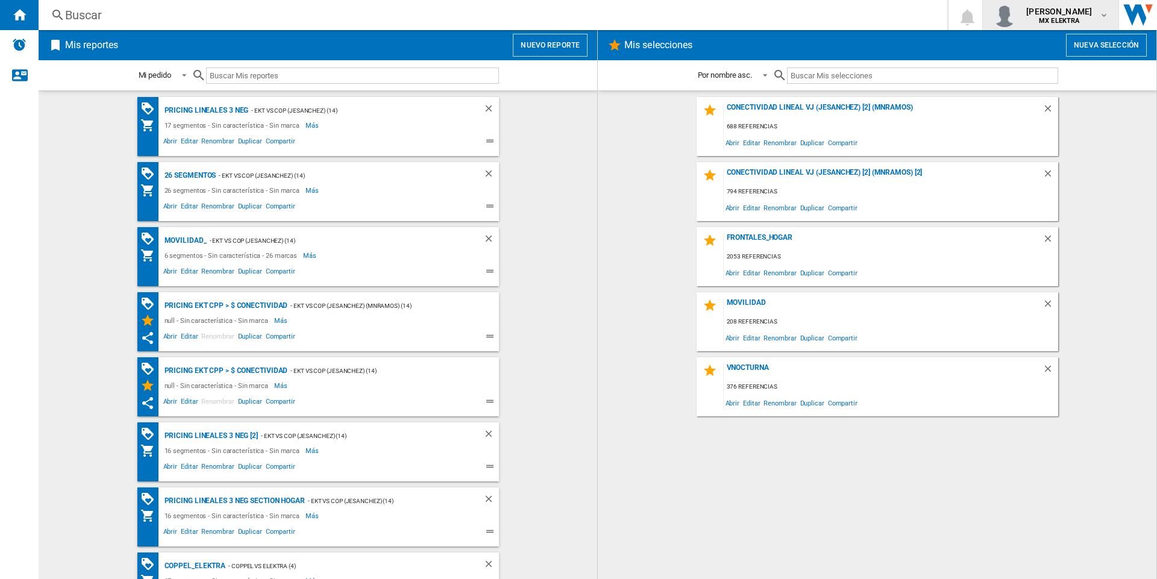
click at [1074, 21] on span "MX ELEKTRA" at bounding box center [1060, 20] width 66 height 7
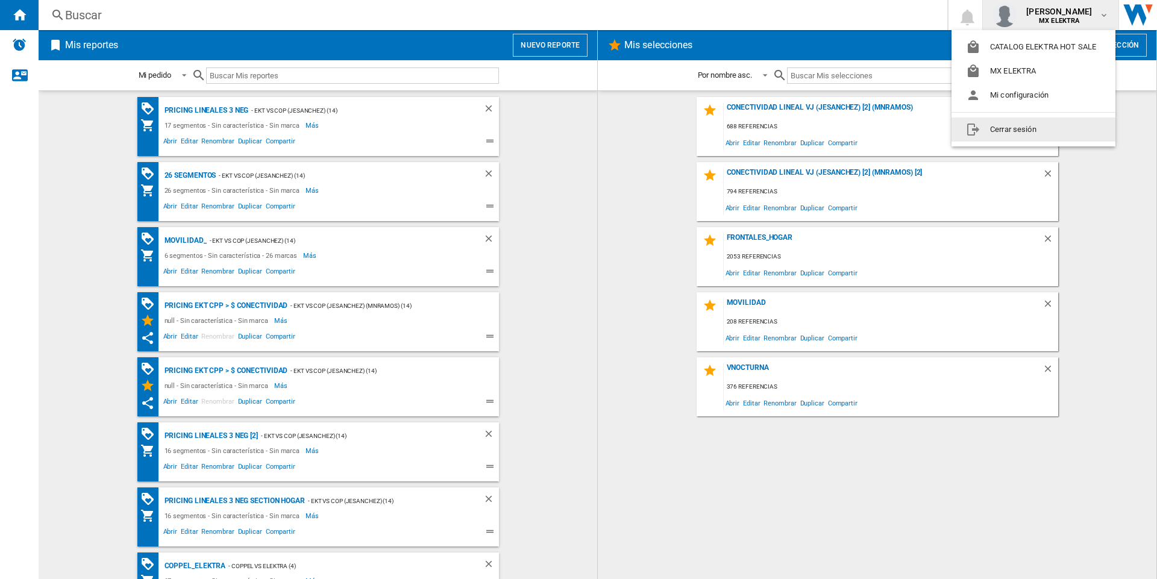
click at [981, 125] on button "Cerrar sesión" at bounding box center [1034, 130] width 164 height 24
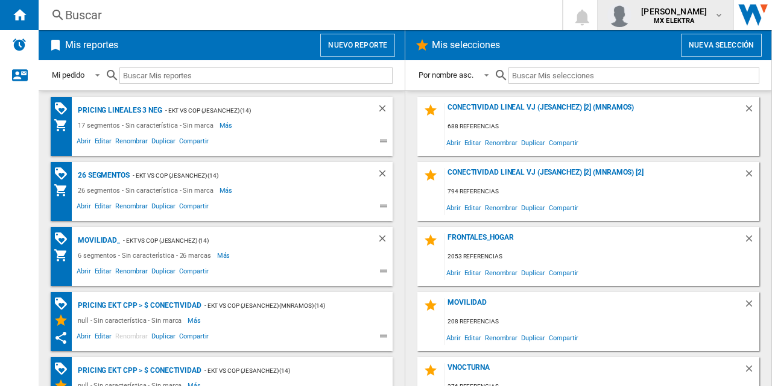
click at [683, 14] on span "[PERSON_NAME]" at bounding box center [674, 11] width 66 height 12
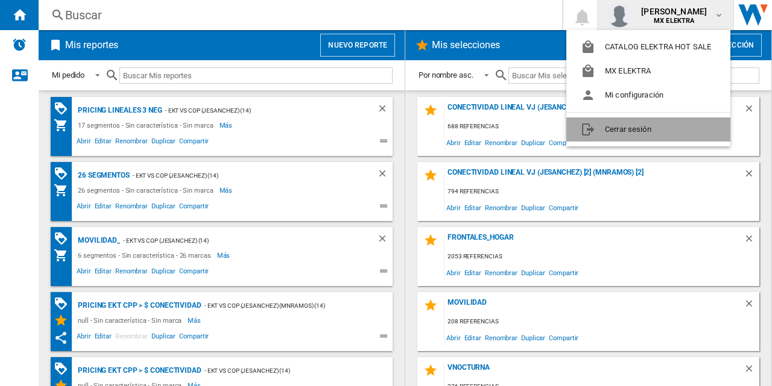
click at [609, 125] on button "Cerrar sesión" at bounding box center [648, 130] width 164 height 24
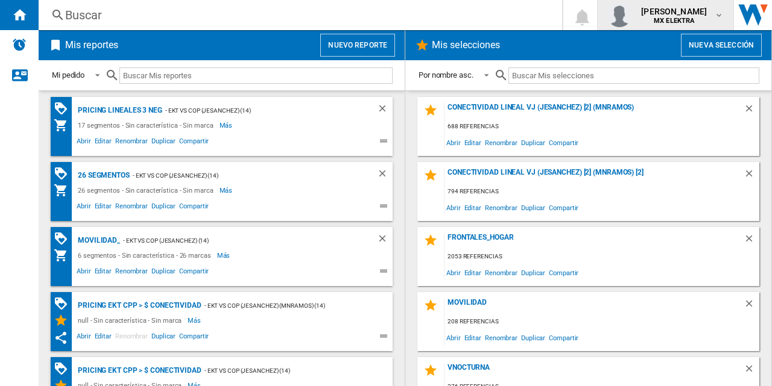
click at [607, 11] on img "button" at bounding box center [619, 15] width 24 height 24
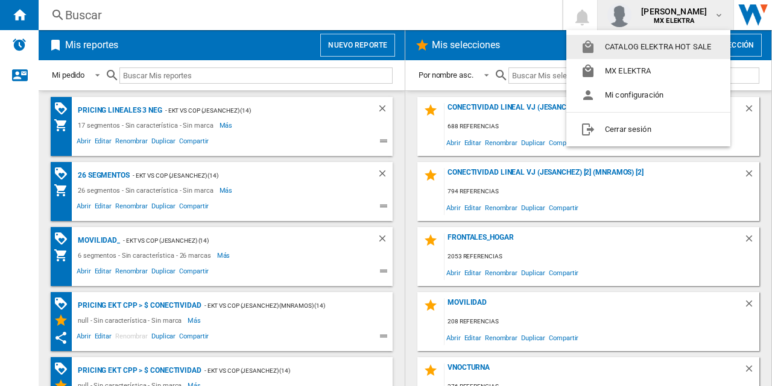
click at [483, 14] on md-backdrop at bounding box center [386, 193] width 772 height 386
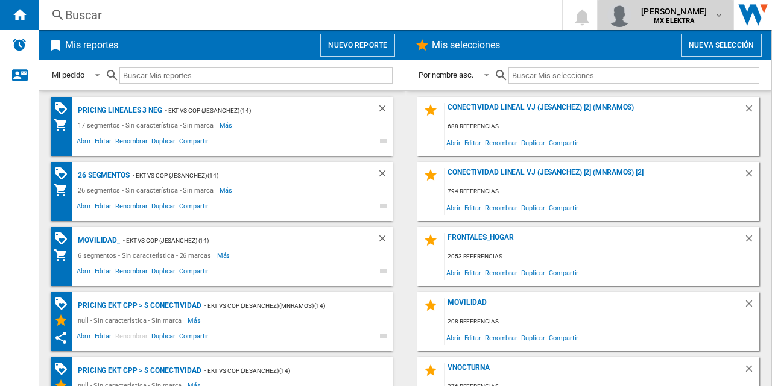
click at [711, 17] on div "juan carlos romero marta MX ELEKTRA" at bounding box center [675, 14] width 78 height 19
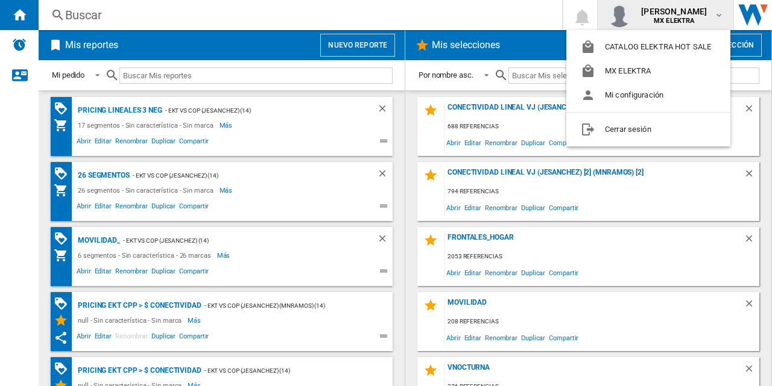
click at [703, 19] on md-backdrop at bounding box center [386, 193] width 772 height 386
click at [232, 130] on md-backdrop at bounding box center [386, 193] width 772 height 386
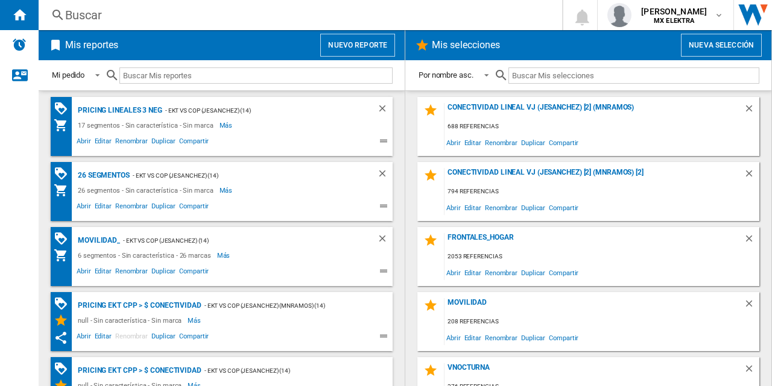
click at [41, 130] on md-content "Pricing lineales 3 neg - EKT vs Cop (jesanchez) (14) 17 segmentos - Sin caracte…" at bounding box center [222, 238] width 366 height 296
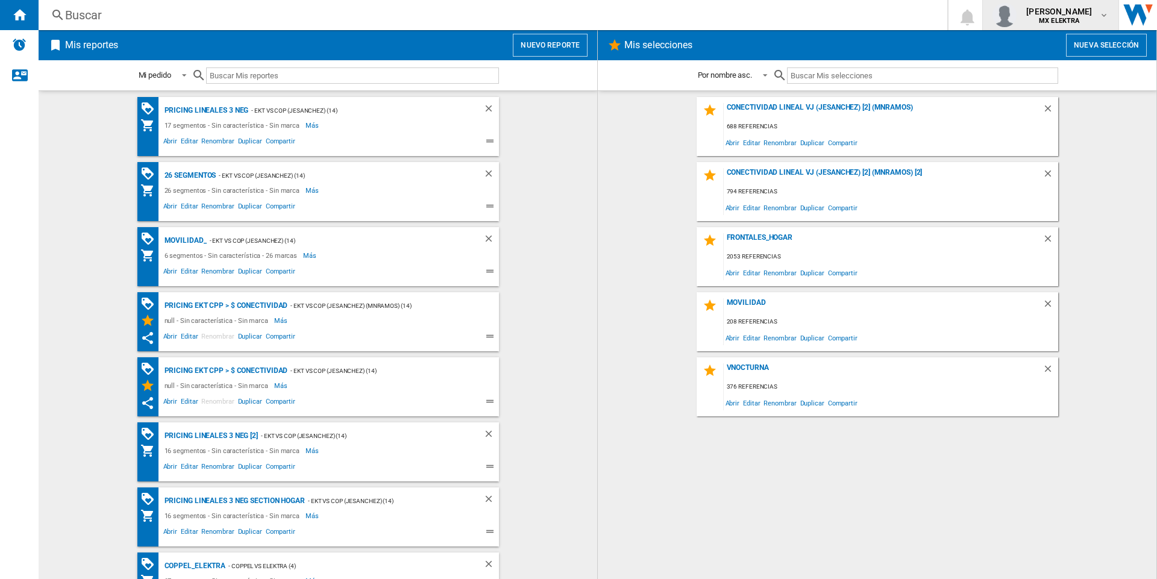
click at [771, 10] on span "[PERSON_NAME]" at bounding box center [1060, 11] width 66 height 12
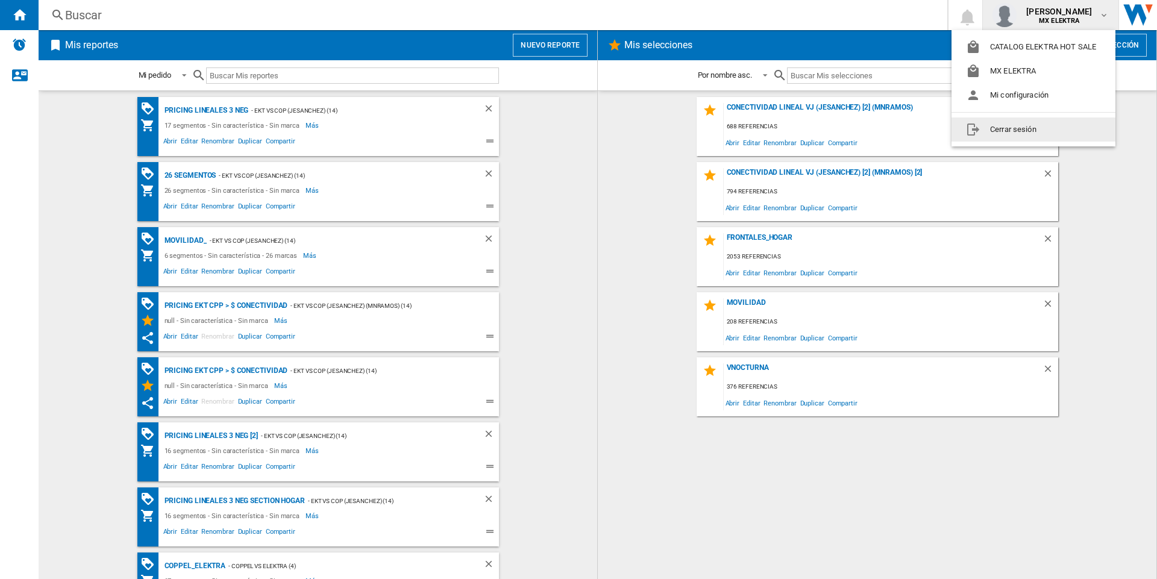
click at [771, 115] on md-menu-content "CATALOG ELEKTRA HOT SALE MX ELEKTRA Mi configuración Cerrar sesión" at bounding box center [1034, 88] width 164 height 116
click at [771, 124] on button "Cerrar sesión" at bounding box center [1034, 130] width 164 height 24
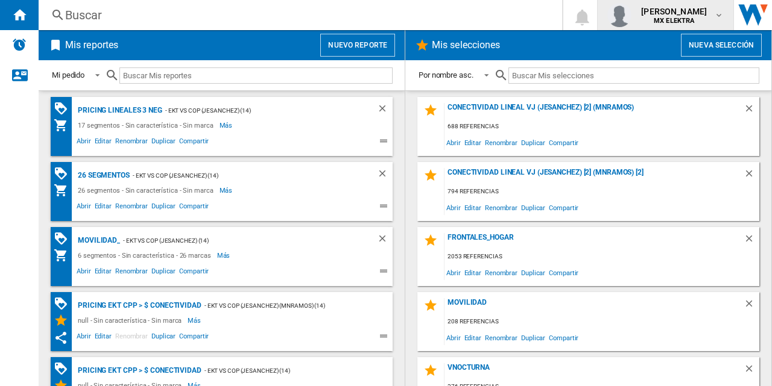
click at [607, 11] on img "button" at bounding box center [619, 15] width 24 height 24
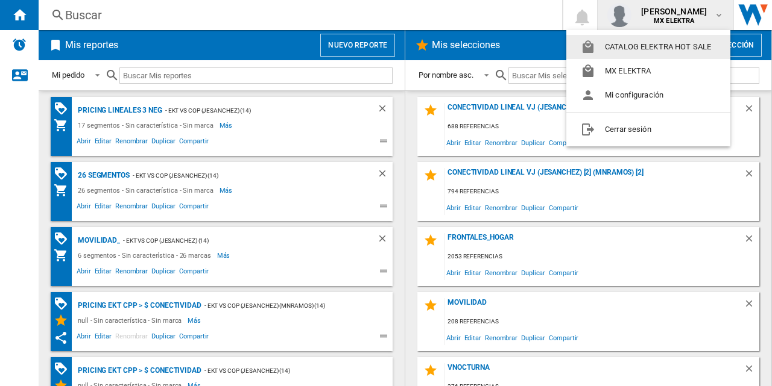
click at [404, 112] on md-backdrop at bounding box center [386, 193] width 772 height 386
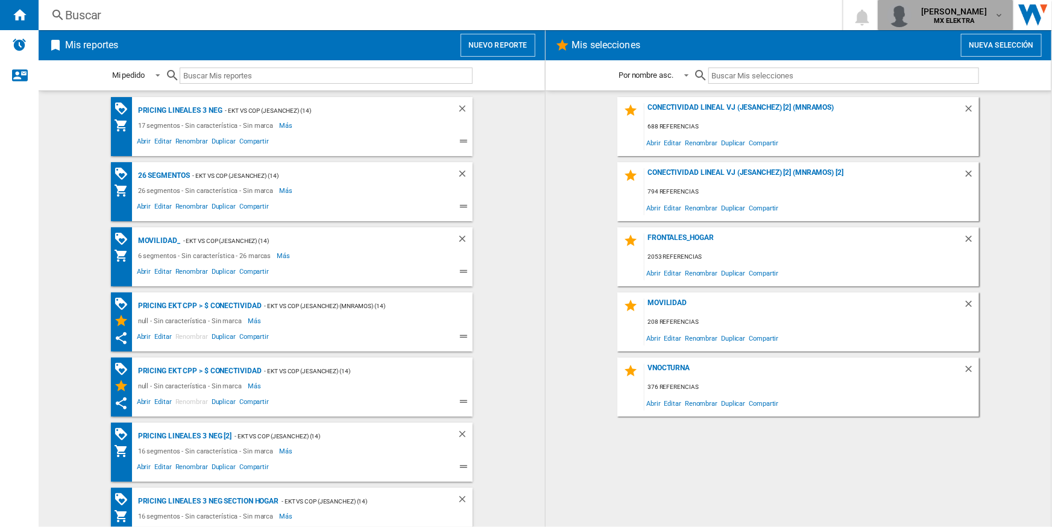
click at [948, 14] on span "[PERSON_NAME]" at bounding box center [954, 11] width 66 height 12
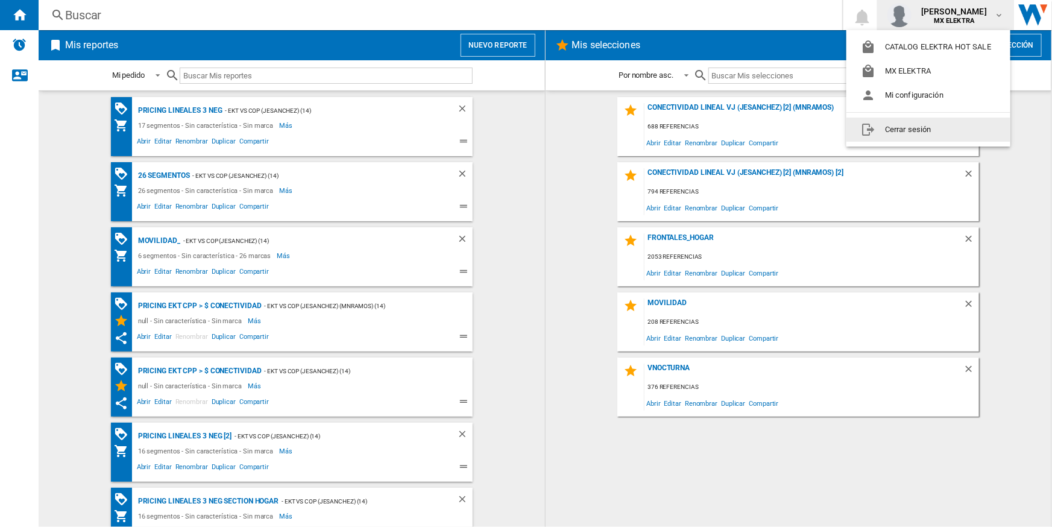
click at [904, 129] on button "Cerrar sesión" at bounding box center [928, 130] width 164 height 24
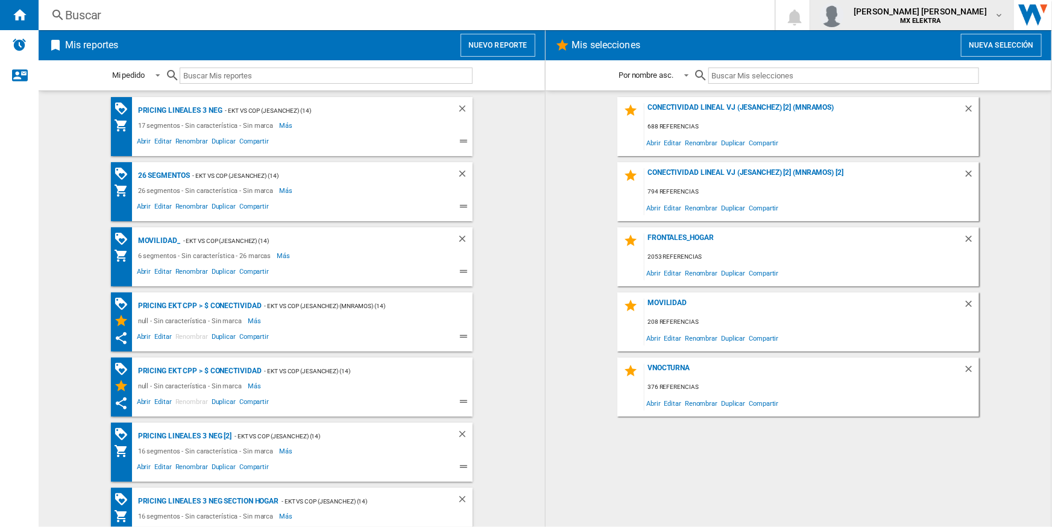
click at [844, 12] on img "button" at bounding box center [832, 15] width 24 height 24
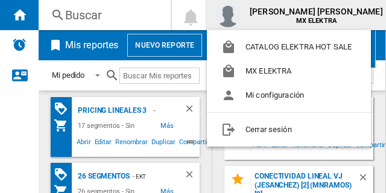
click at [131, 24] on md-backdrop at bounding box center [193, 96] width 386 height 193
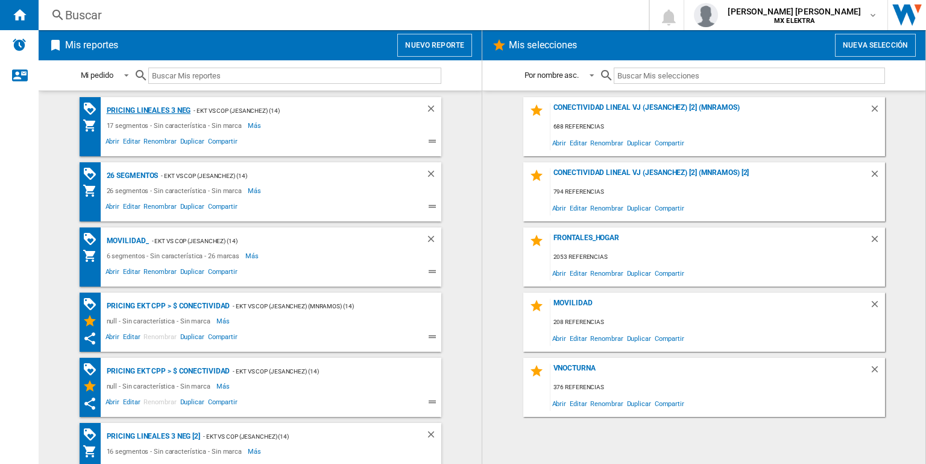
click at [139, 108] on div "Pricing lineales 3 neg" at bounding box center [147, 110] width 87 height 15
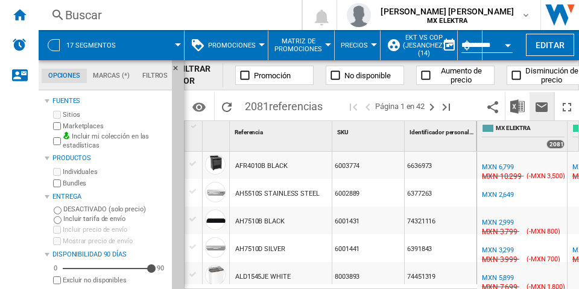
scroll to position [113, 0]
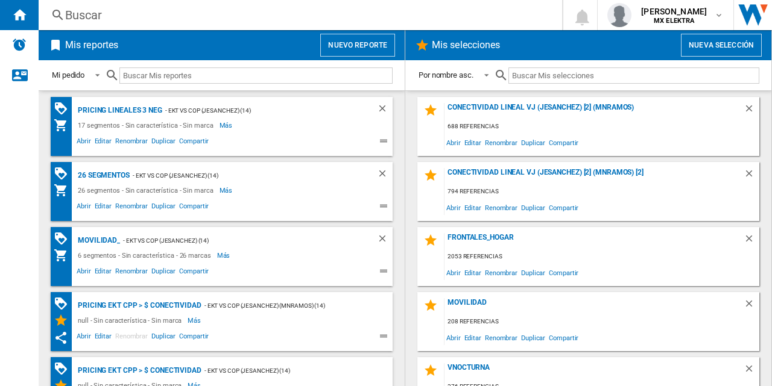
click at [64, 40] on h2 "Mis reportes" at bounding box center [92, 45] width 58 height 23
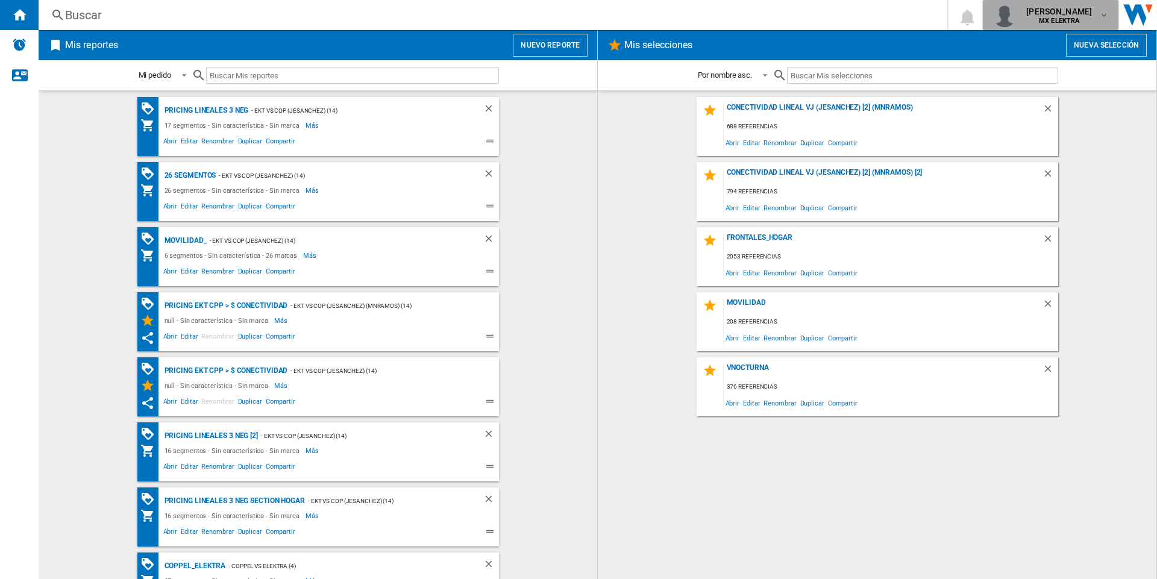
click at [578, 16] on span "[PERSON_NAME]" at bounding box center [1060, 11] width 66 height 12
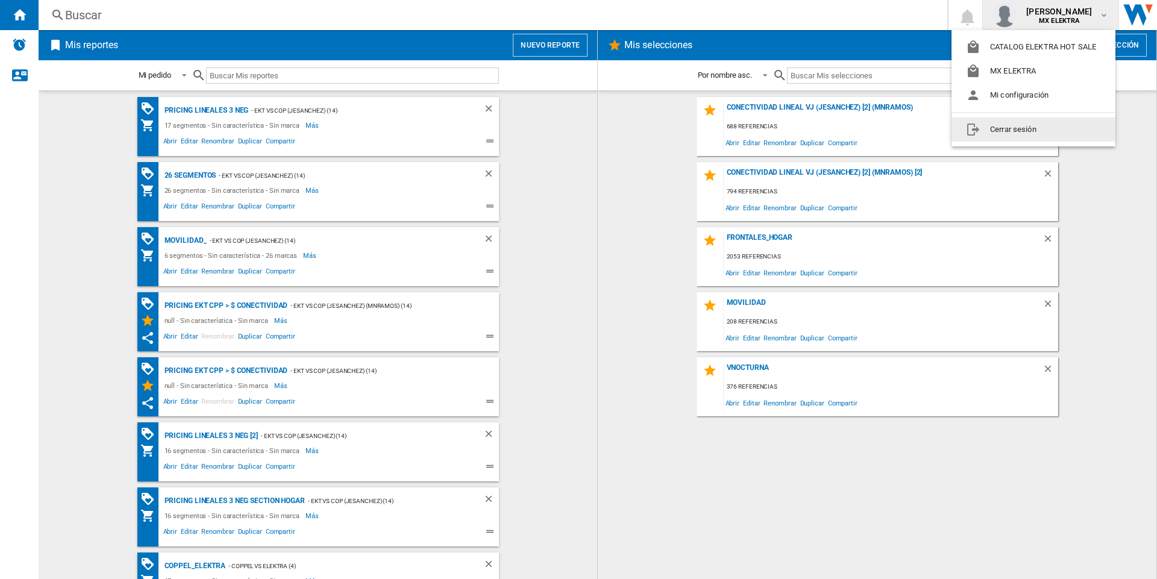
click at [578, 132] on button "Cerrar sesión" at bounding box center [1034, 130] width 164 height 24
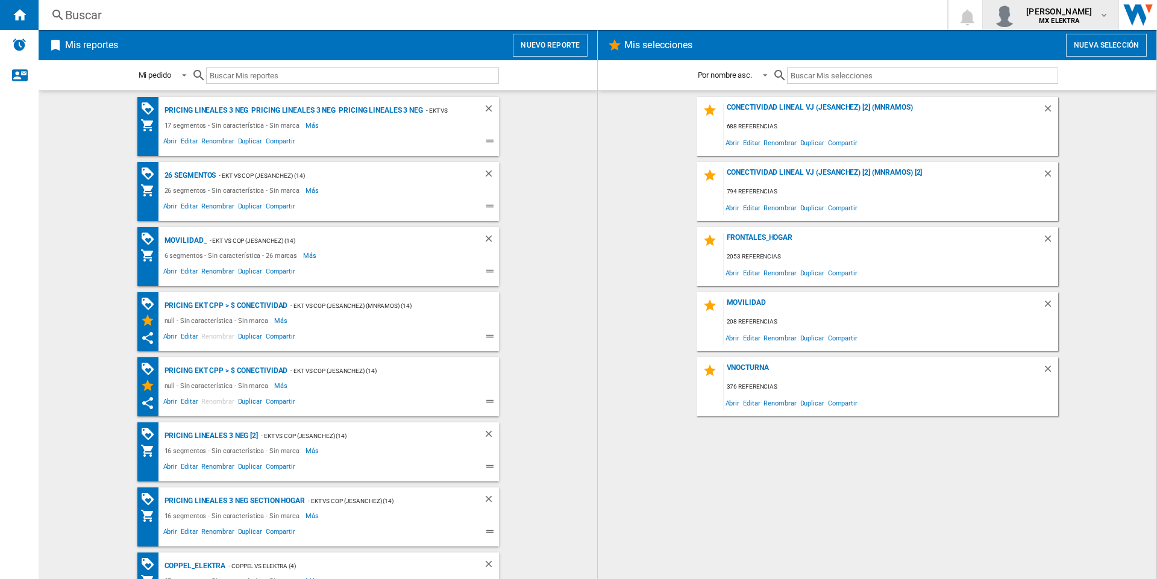
click at [1093, 14] on div "[PERSON_NAME] MX ELEKTRA" at bounding box center [1061, 14] width 78 height 19
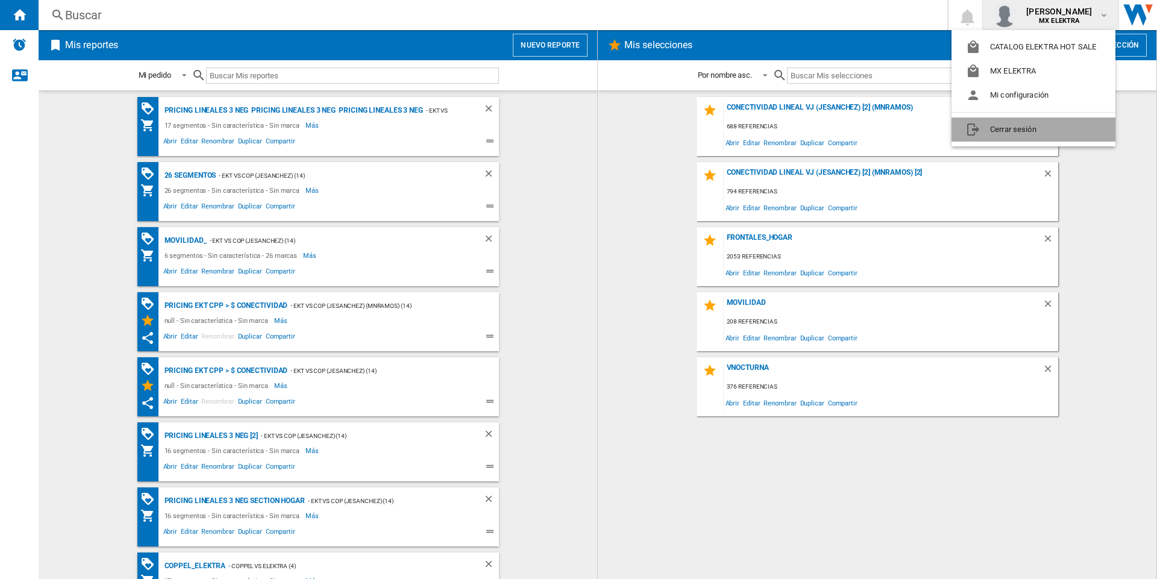
click at [999, 130] on button "Cerrar sesión" at bounding box center [1034, 130] width 164 height 24
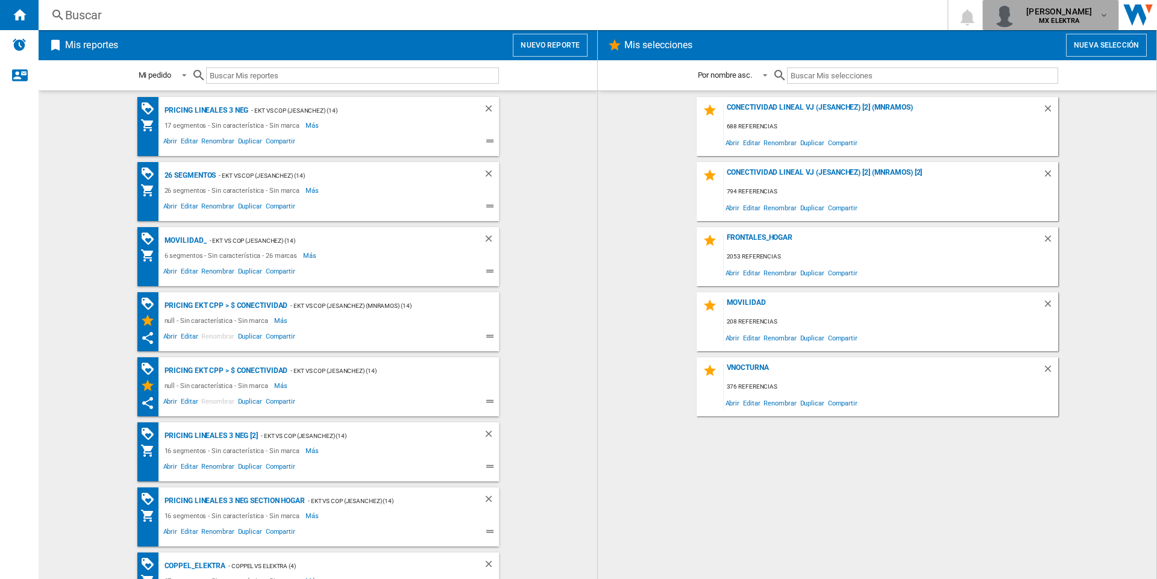
click at [1043, 18] on b "MX ELEKTRA" at bounding box center [1059, 21] width 40 height 8
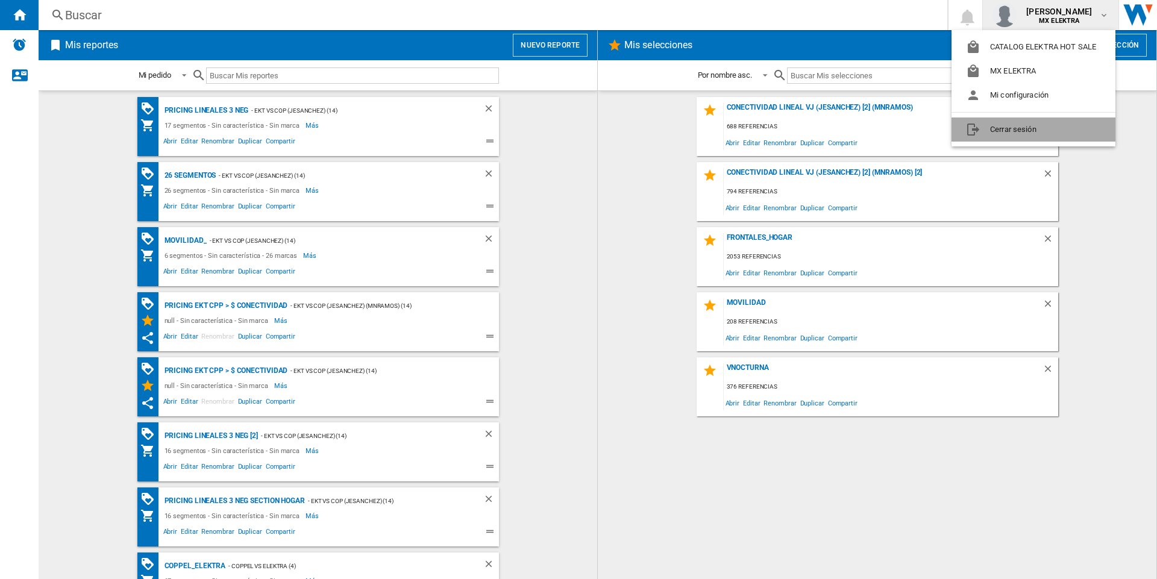
click at [1007, 121] on button "Cerrar sesión" at bounding box center [1034, 130] width 164 height 24
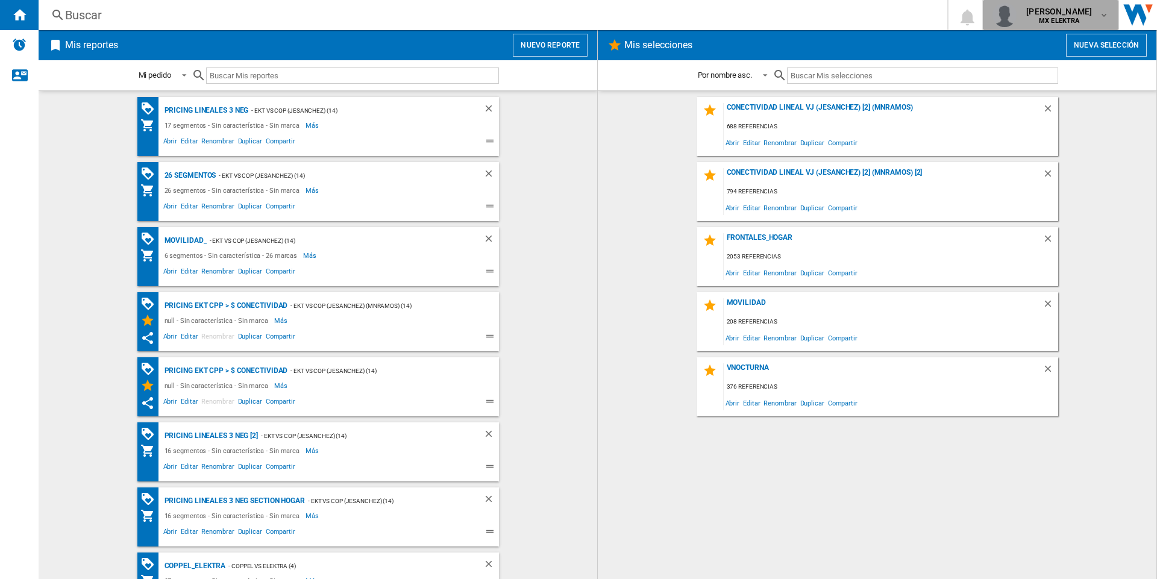
click at [1030, 14] on span "[PERSON_NAME]" at bounding box center [1060, 11] width 66 height 12
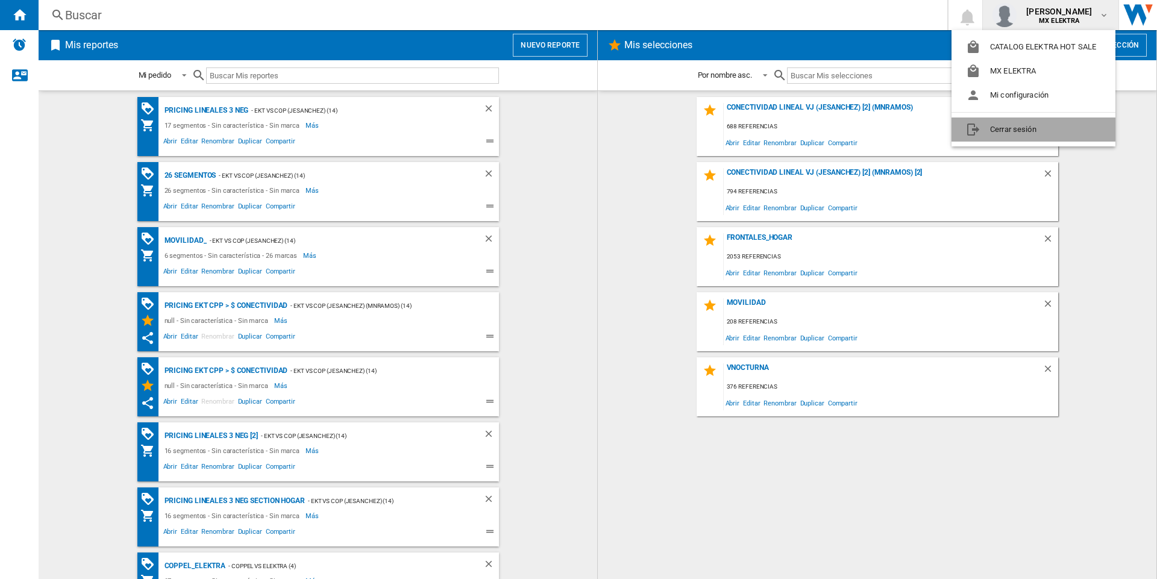
click at [1008, 131] on button "Cerrar sesión" at bounding box center [1034, 130] width 164 height 24
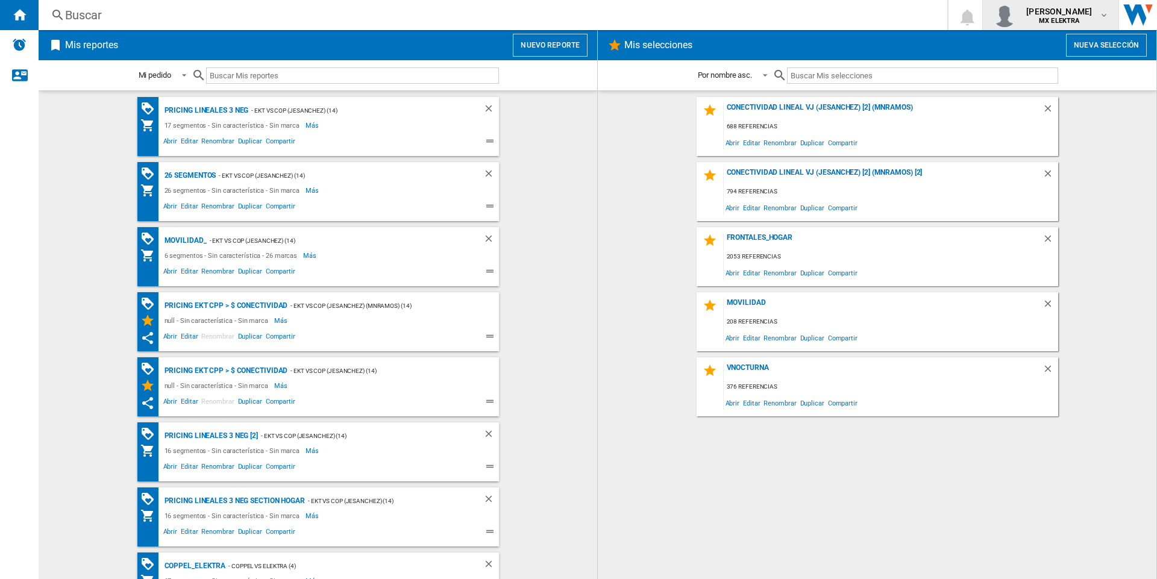
click at [1039, 20] on b "MX ELEKTRA" at bounding box center [1059, 21] width 40 height 8
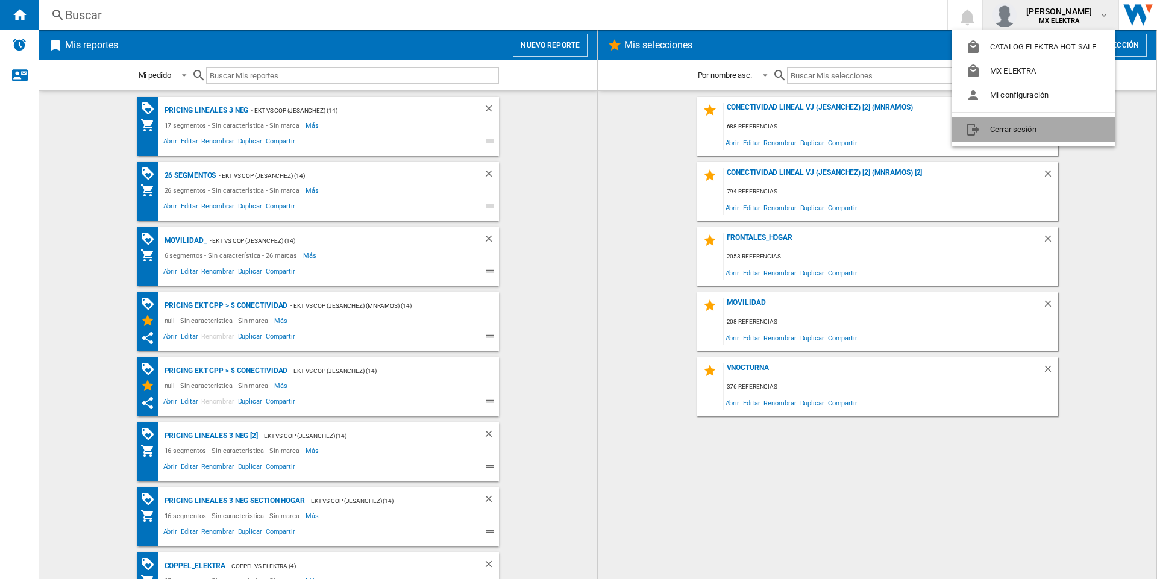
click at [1002, 131] on button "Cerrar sesión" at bounding box center [1034, 130] width 164 height 24
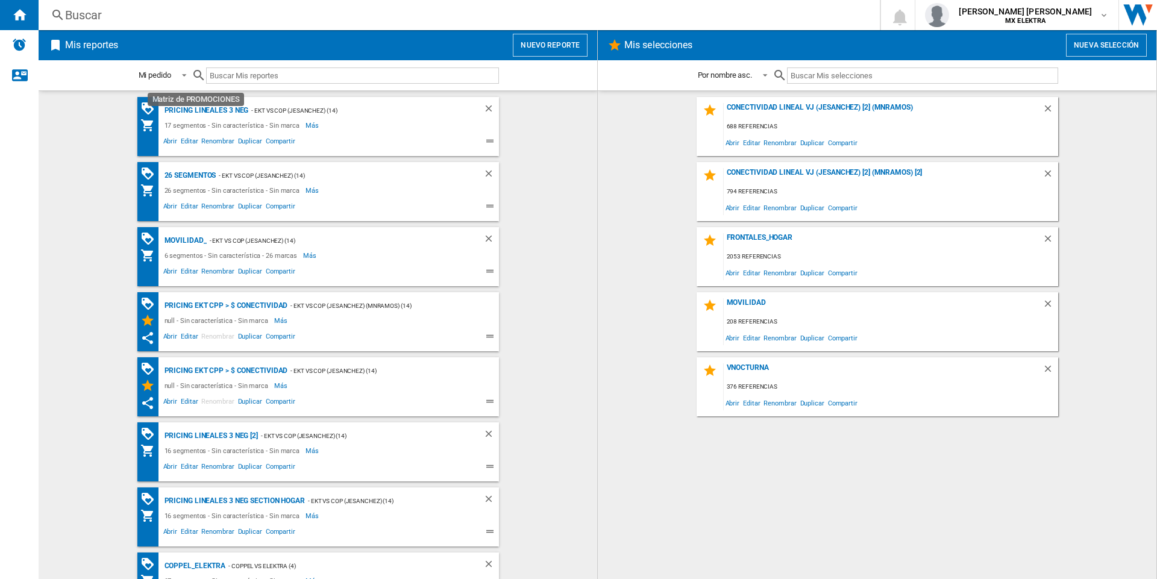
click at [157, 110] on div "Pricing lineales 3 neg - EKT vs Cop (jesanchez) (14)" at bounding box center [307, 110] width 335 height 15
click at [182, 110] on div "Pricing lineales 3 neg" at bounding box center [205, 110] width 87 height 15
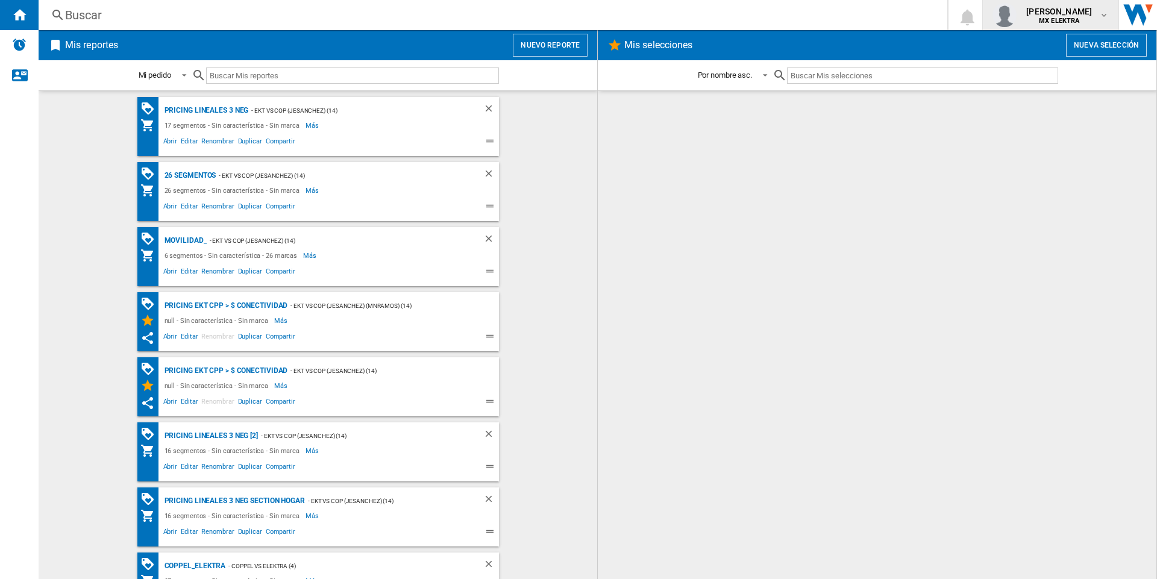
click at [1027, 16] on span "[PERSON_NAME]" at bounding box center [1060, 11] width 66 height 12
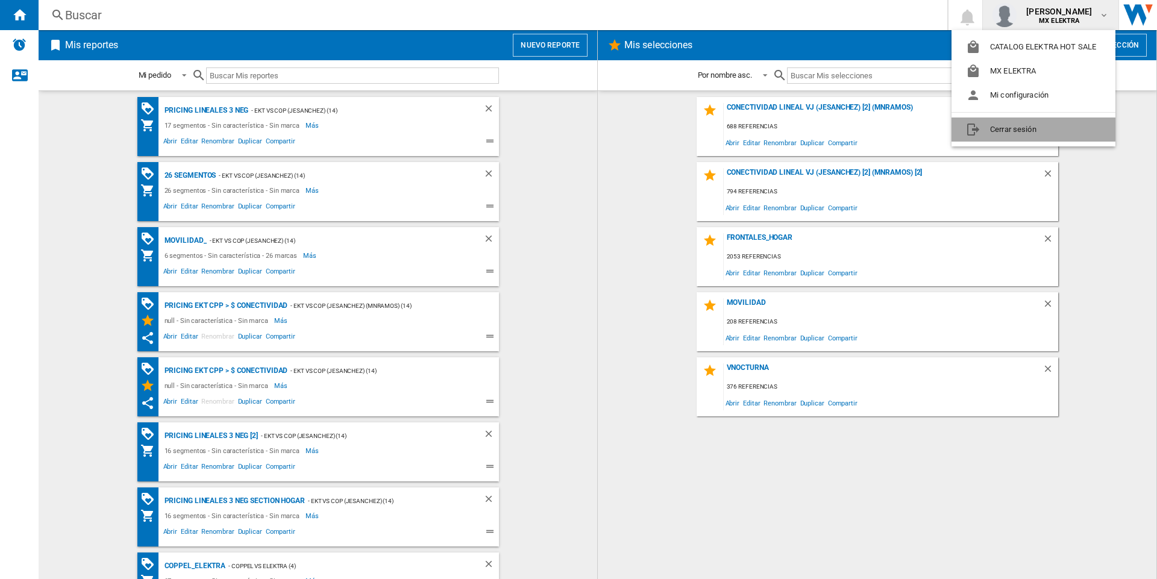
click at [992, 131] on button "Cerrar sesión" at bounding box center [1034, 130] width 164 height 24
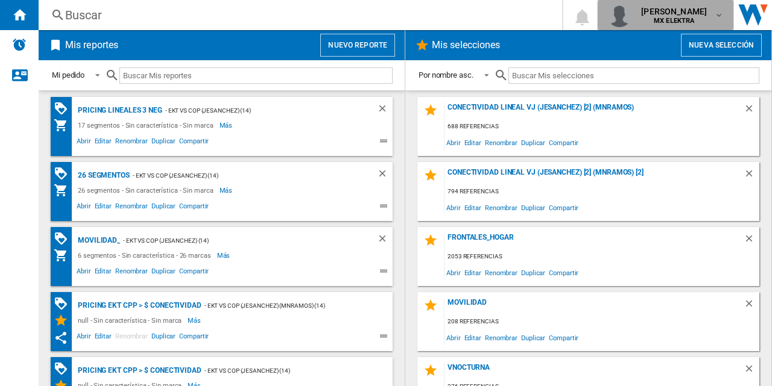
click at [705, 20] on span "MX ELEKTRA" at bounding box center [674, 20] width 66 height 7
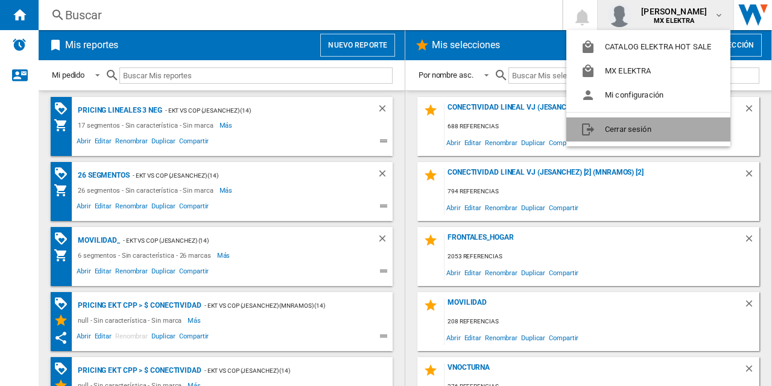
click at [612, 128] on button "Cerrar sesión" at bounding box center [648, 130] width 164 height 24
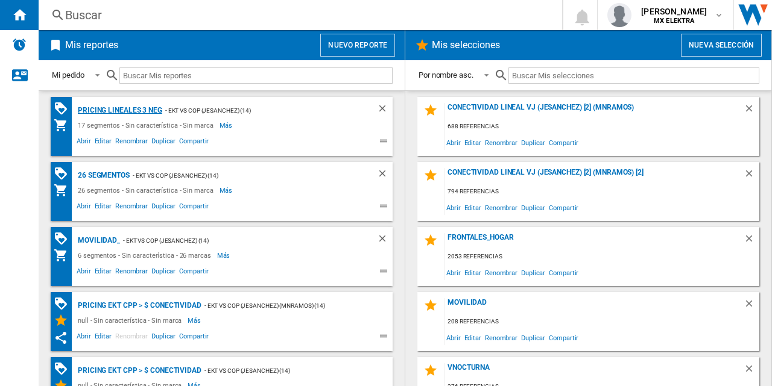
click at [105, 114] on div "Pricing lineales 3 neg" at bounding box center [118, 110] width 87 height 15
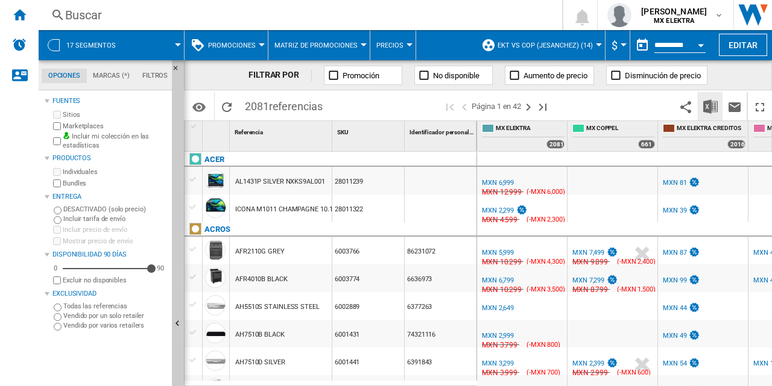
click at [709, 113] on img "Descargar en Excel" at bounding box center [710, 106] width 14 height 14
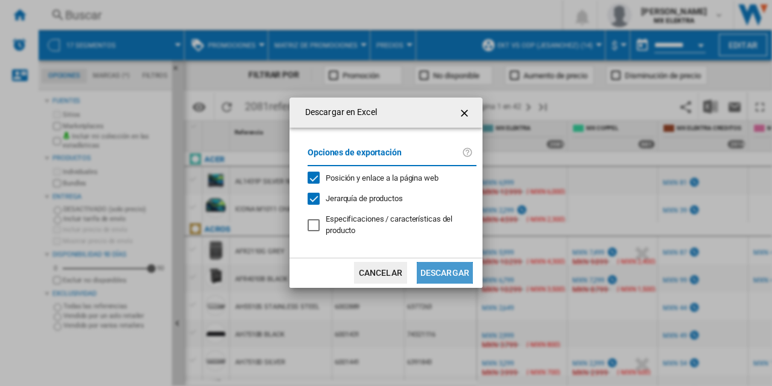
click at [443, 275] on button "Descargar" at bounding box center [445, 273] width 56 height 22
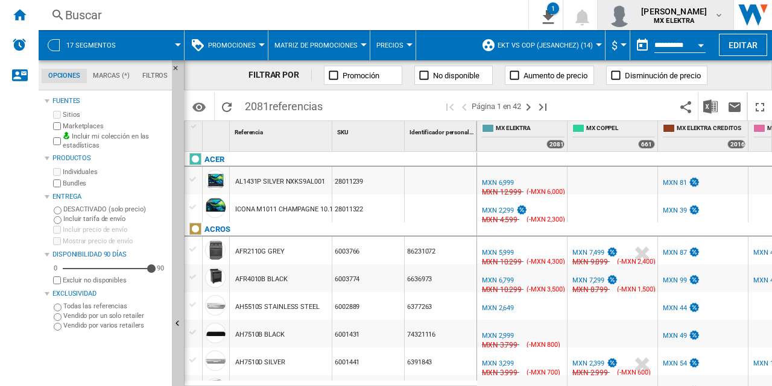
click at [706, 16] on div "[PERSON_NAME] MX ELEKTRA" at bounding box center [675, 14] width 78 height 19
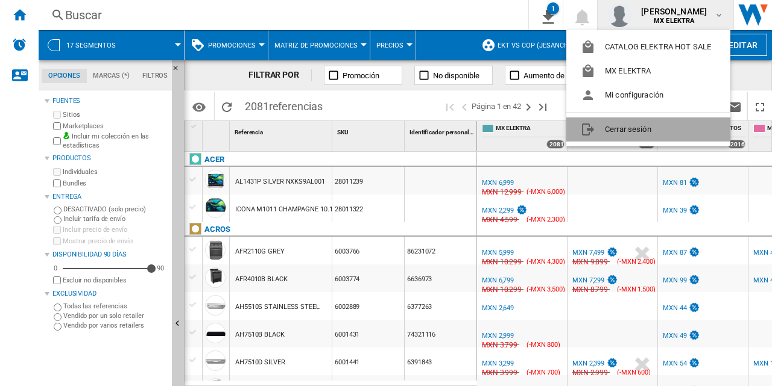
click at [607, 131] on button "Cerrar sesión" at bounding box center [648, 130] width 164 height 24
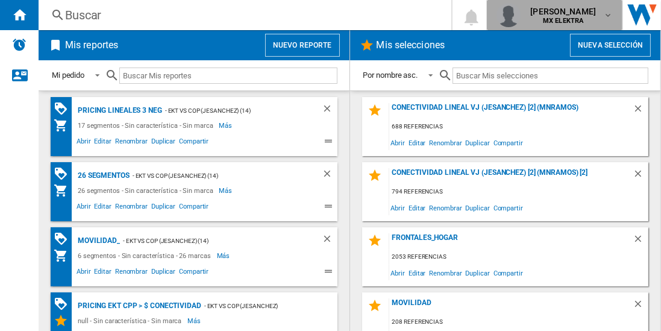
click at [570, 11] on span "juan carlos romero marta" at bounding box center [563, 11] width 66 height 12
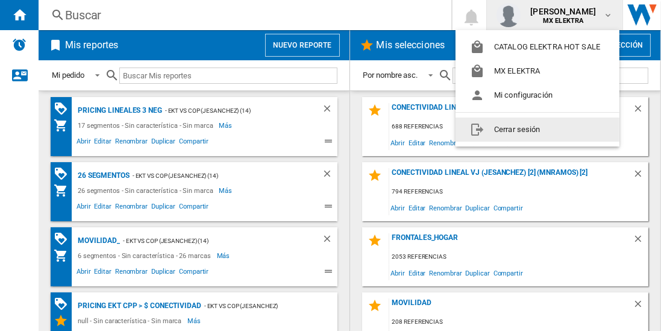
click at [506, 129] on button "Cerrar sesión" at bounding box center [538, 130] width 164 height 24
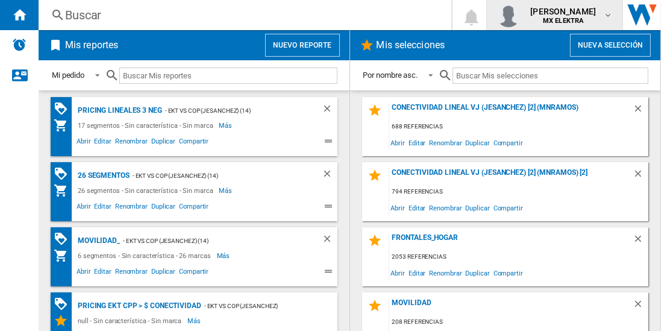
click at [555, 12] on span "[PERSON_NAME]" at bounding box center [563, 11] width 66 height 12
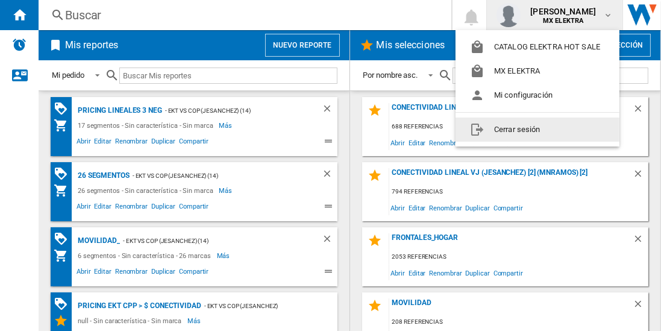
click at [504, 129] on button "Cerrar sesión" at bounding box center [538, 130] width 164 height 24
